Goal: Information Seeking & Learning: Learn about a topic

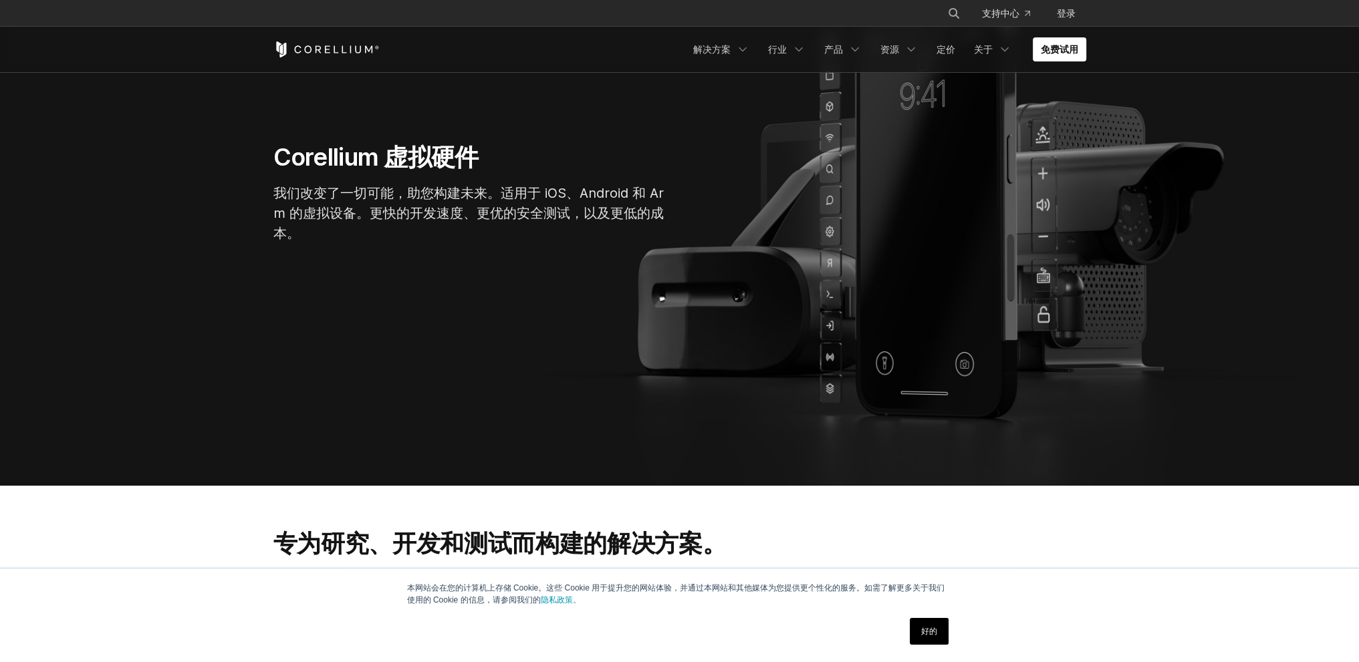
click at [925, 627] on font "好的" at bounding box center [929, 631] width 16 height 9
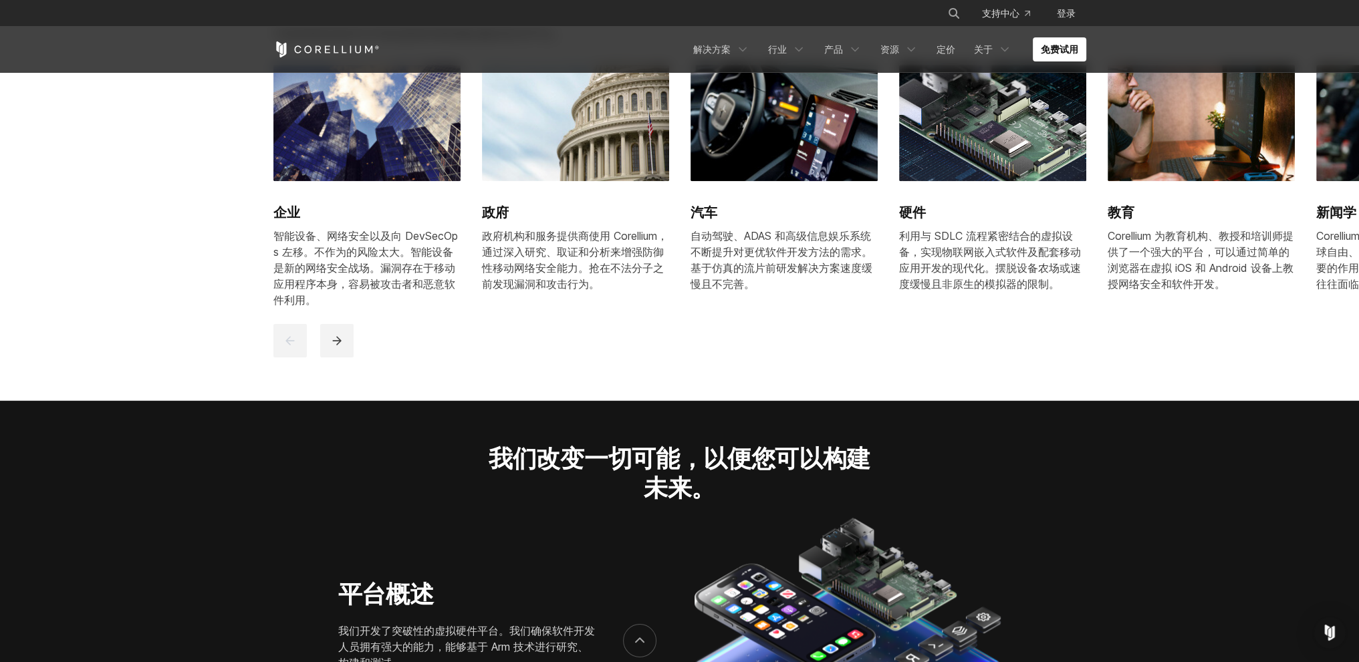
scroll to position [1671, 0]
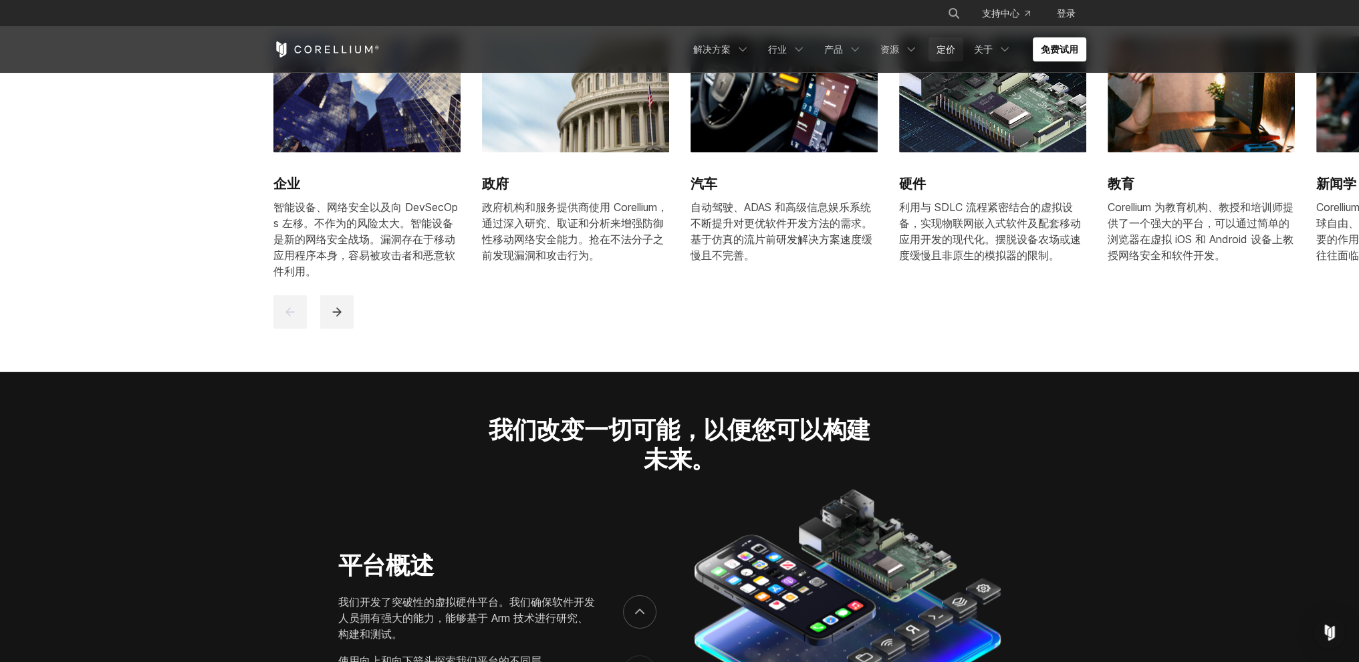
click at [942, 51] on font "定价" at bounding box center [945, 48] width 19 height 11
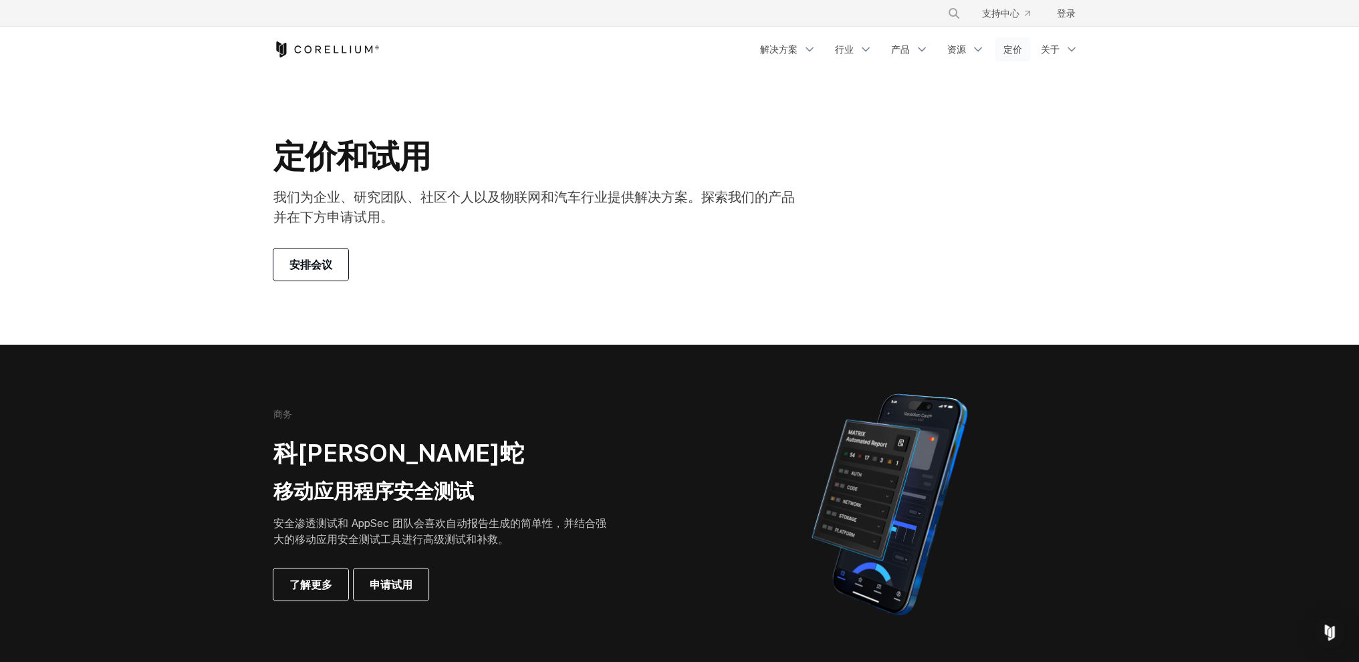
click at [1016, 47] on font "定价" at bounding box center [1012, 48] width 19 height 11
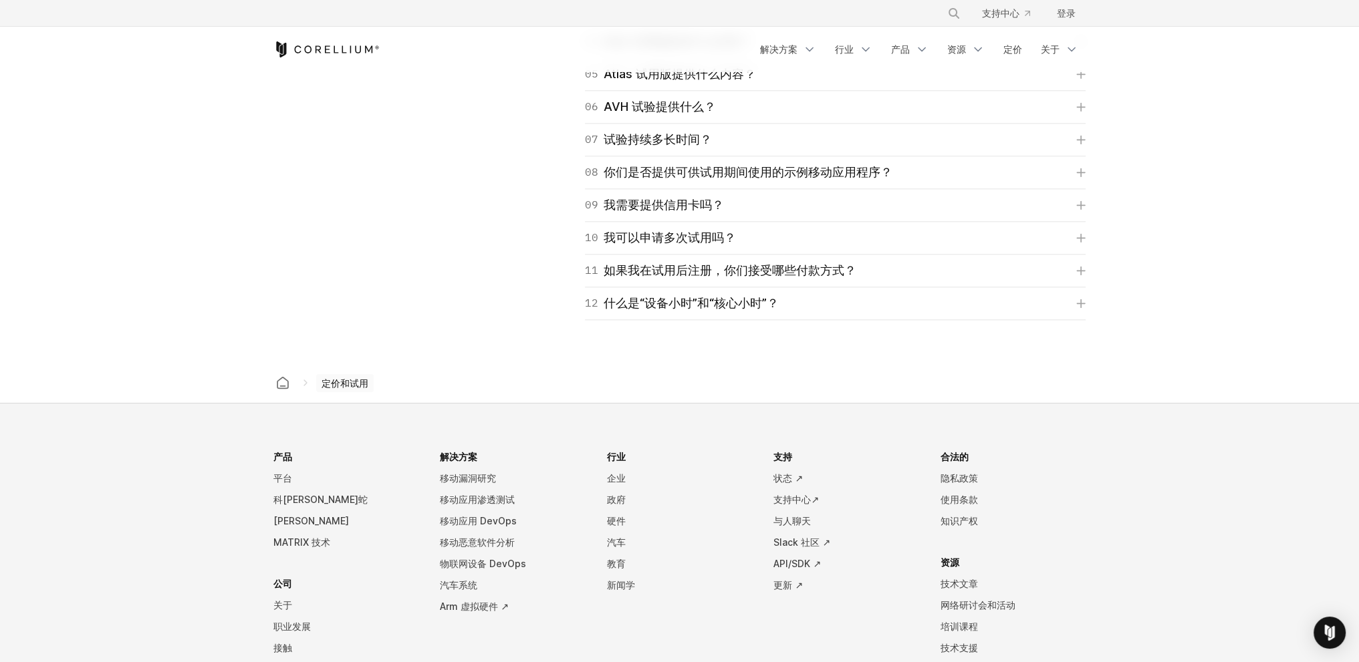
scroll to position [2072, 0]
click at [662, 203] on font "我需要提供信用卡吗？" at bounding box center [663, 203] width 120 height 14
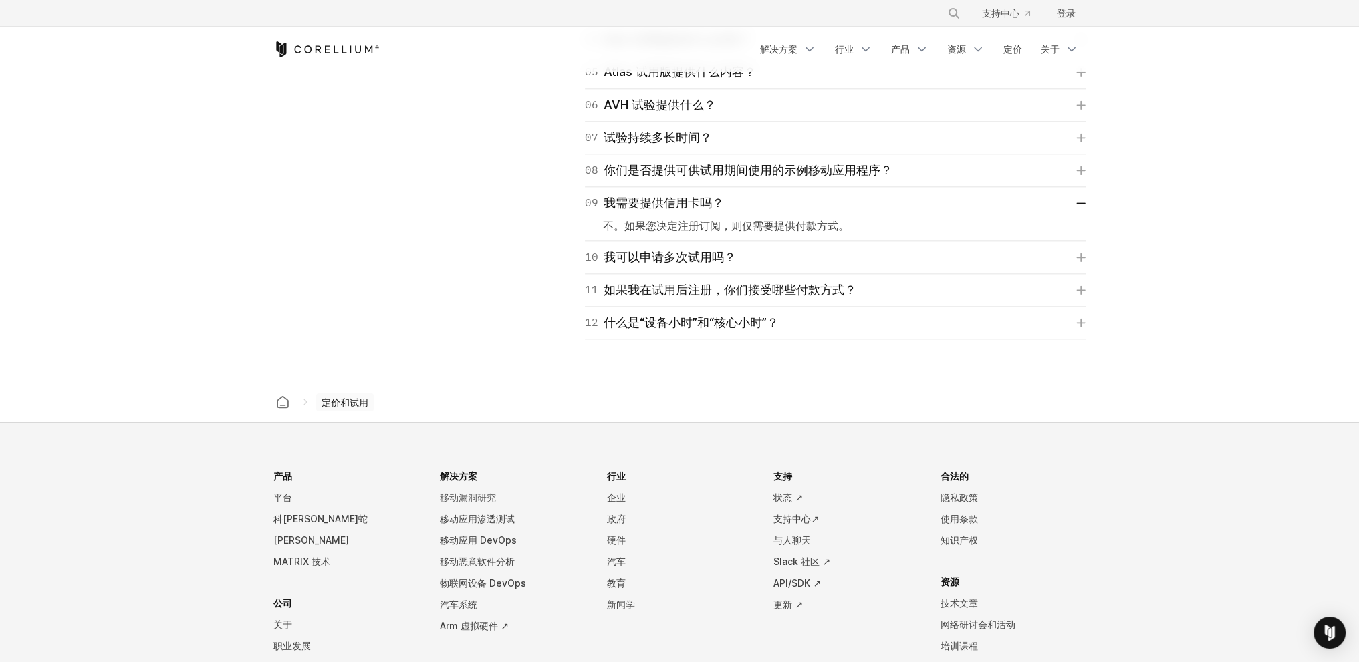
click at [448, 492] on font "移动漏洞研究" at bounding box center [468, 497] width 56 height 11
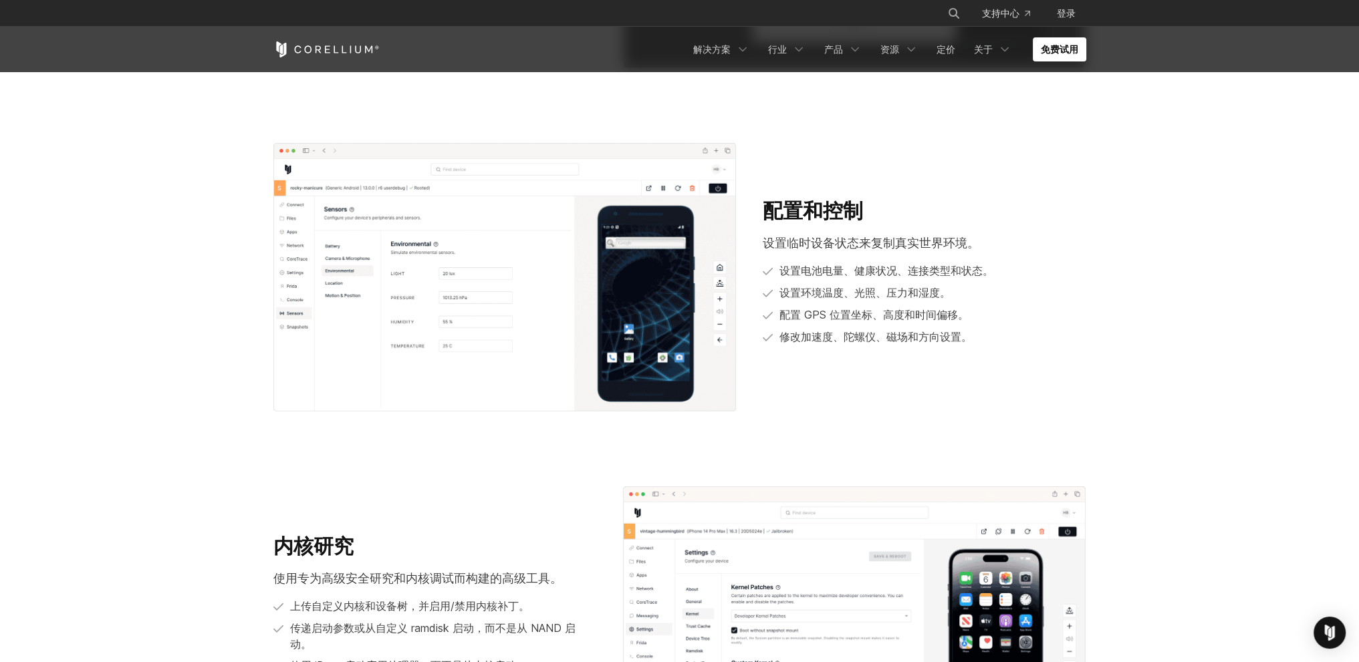
scroll to position [1337, 0]
